Goal: Download file/media

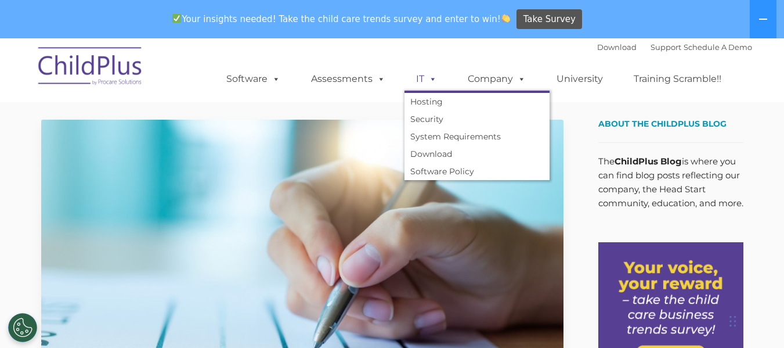
click at [433, 82] on span at bounding box center [430, 78] width 13 height 11
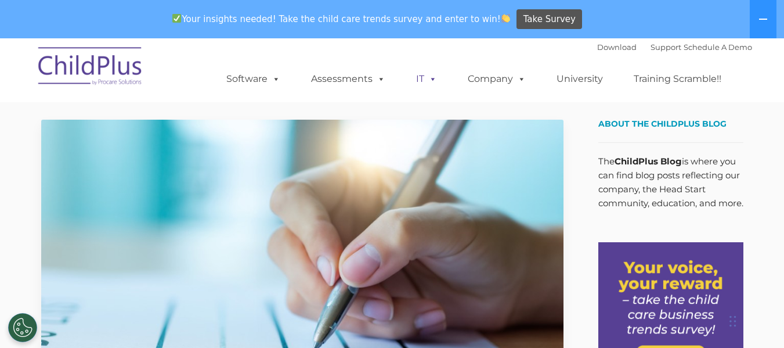
click at [433, 82] on span at bounding box center [430, 78] width 13 height 11
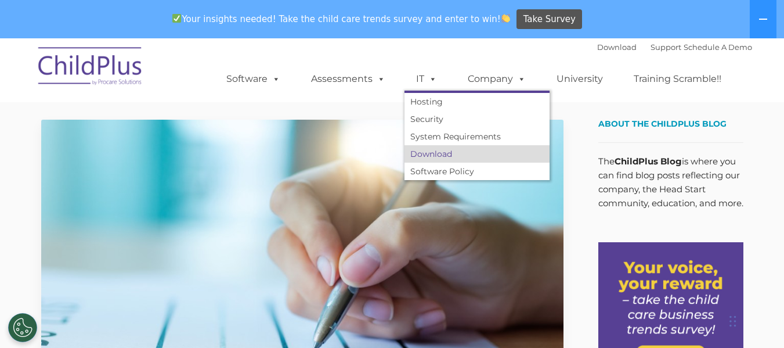
click at [445, 150] on link "Download" at bounding box center [477, 153] width 145 height 17
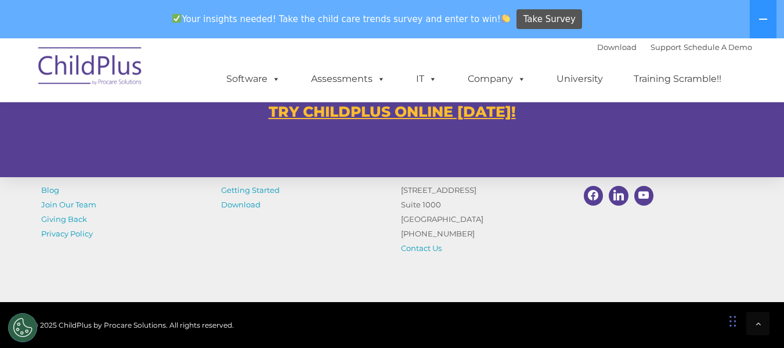
scroll to position [757, 0]
click at [433, 107] on u "TRY CHILDPLUS ONLINE [DATE]!" at bounding box center [392, 110] width 247 height 17
